Goal: Task Accomplishment & Management: Manage account settings

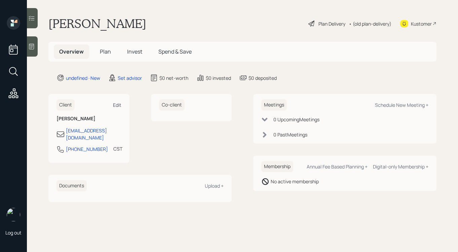
click at [114, 103] on div "Edit" at bounding box center [117, 105] width 8 height 6
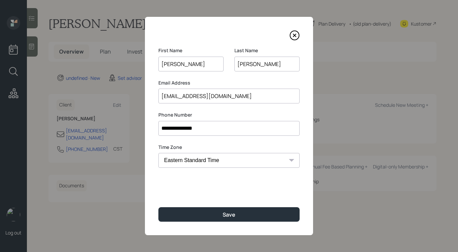
click at [200, 155] on select "Eastern Standard Time Central Standard Time Mountain Standard Time Pacific Stan…" at bounding box center [228, 160] width 141 height 15
select select "America/New_York"
click at [158, 153] on select "Eastern Standard Time Central Standard Time Mountain Standard Time Pacific Stan…" at bounding box center [228, 160] width 141 height 15
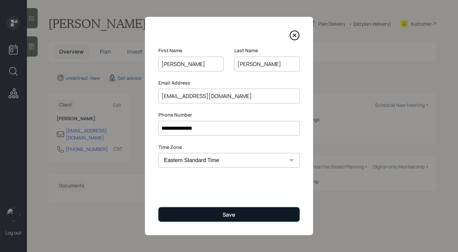
click at [194, 220] on button "Save" at bounding box center [228, 214] width 141 height 14
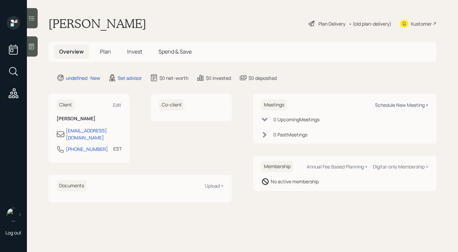
click at [390, 107] on div "Schedule New Meeting +" at bounding box center [401, 105] width 53 height 6
select select "round-[PERSON_NAME]"
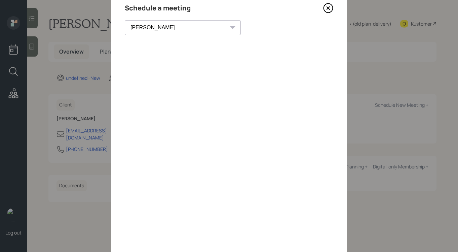
scroll to position [27, 0]
click at [328, 10] on icon at bounding box center [328, 9] width 10 height 10
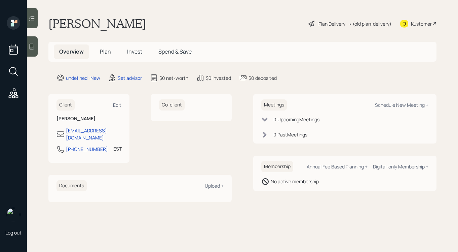
click at [32, 49] on icon at bounding box center [31, 46] width 7 height 7
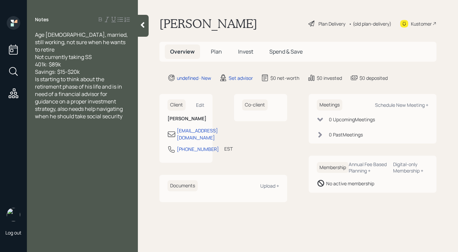
click at [115, 75] on div "Is starting to think about the retirement phase of his life and is in need of a…" at bounding box center [82, 97] width 95 height 44
click at [109, 68] on div "Savings: $15-$20k" at bounding box center [82, 71] width 95 height 7
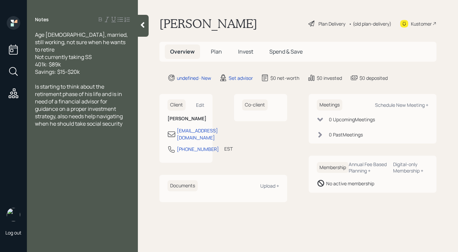
click at [142, 25] on icon at bounding box center [143, 25] width 4 height 6
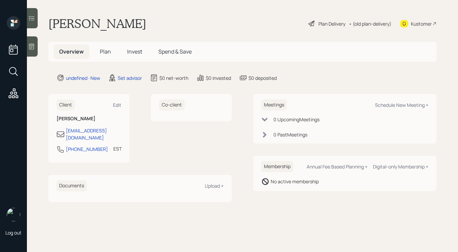
click at [34, 45] on icon at bounding box center [31, 46] width 7 height 7
